Goal: Task Accomplishment & Management: Manage account settings

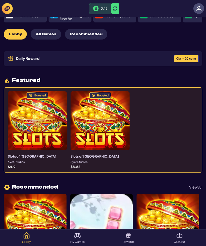
click at [187, 57] on span "Claim 20 coins" at bounding box center [186, 58] width 20 height 3
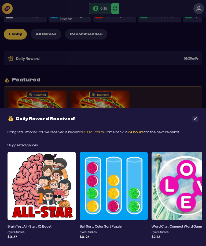
click at [193, 120] on button "Close" at bounding box center [195, 119] width 6 height 6
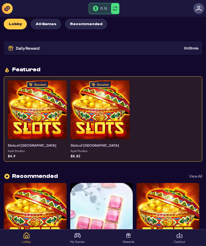
scroll to position [21, 0]
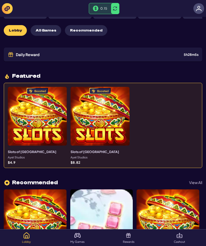
click at [127, 244] on p "Rewards" at bounding box center [129, 242] width 12 height 3
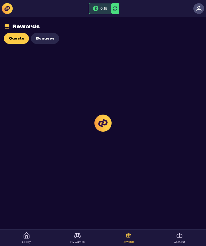
scroll to position [1, 0]
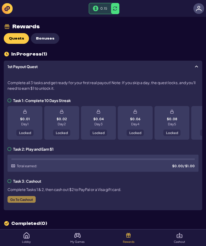
click at [13, 107] on div "$0.01 Day 1 Locked" at bounding box center [24, 123] width 35 height 34
click at [13, 106] on div "$0.01 Day 1 Locked" at bounding box center [24, 123] width 35 height 34
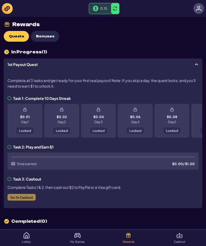
click at [78, 239] on img at bounding box center [77, 236] width 6 height 6
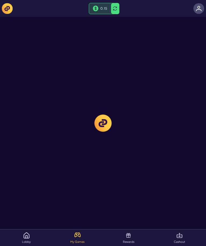
scroll to position [1, 0]
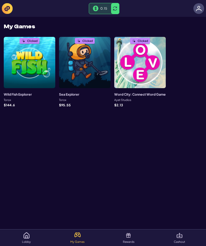
click at [27, 239] on img at bounding box center [26, 236] width 6 height 6
